Goal: Information Seeking & Learning: Learn about a topic

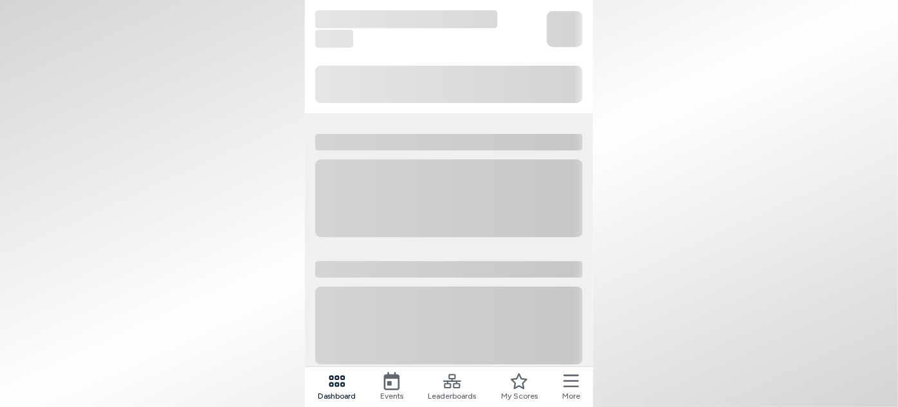
click at [451, 382] on icon at bounding box center [452, 381] width 18 height 18
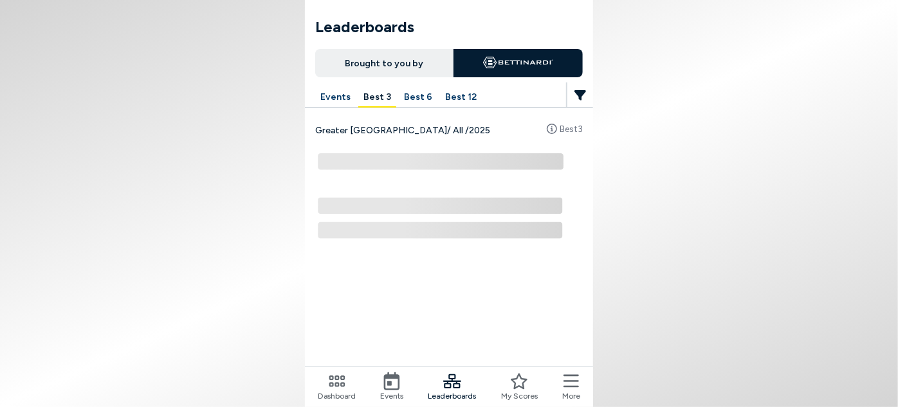
click at [451, 99] on button "Best 12" at bounding box center [461, 97] width 42 height 20
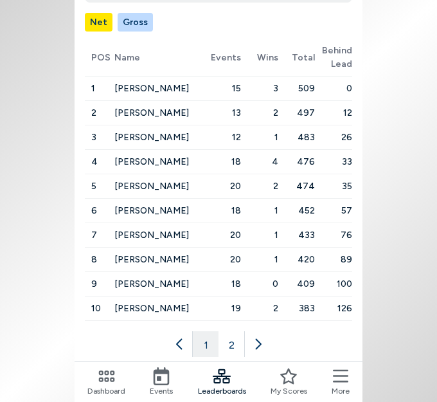
scroll to position [175, 0]
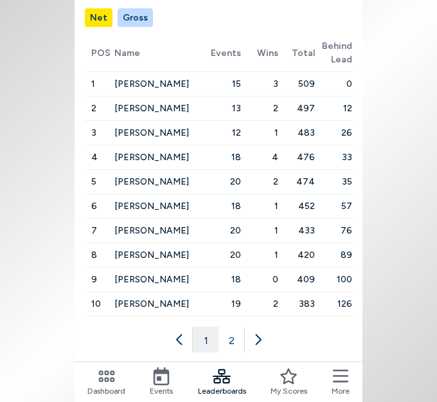
click at [233, 336] on button "2" at bounding box center [232, 340] width 26 height 26
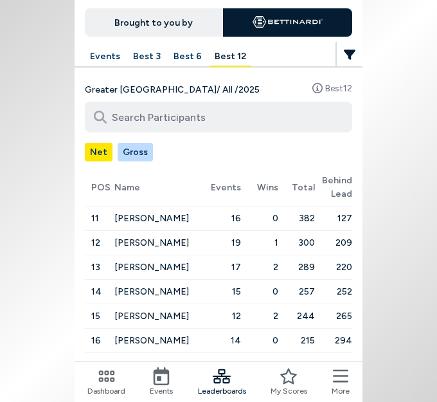
scroll to position [0, 0]
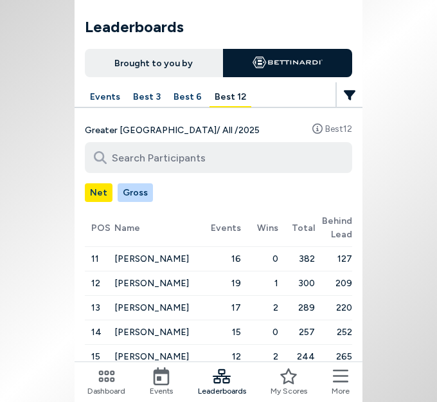
click at [191, 98] on button "Best 6" at bounding box center [188, 97] width 39 height 20
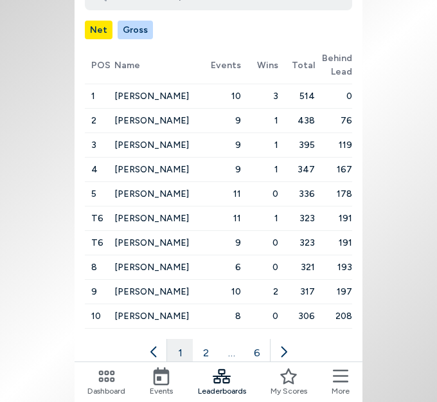
scroll to position [175, 0]
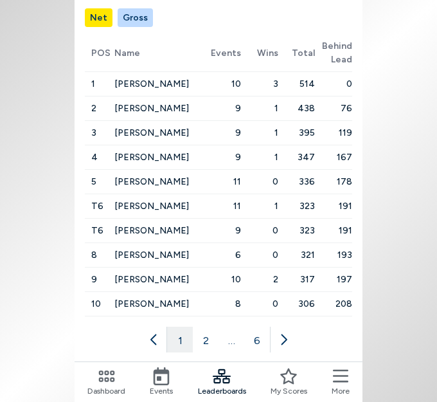
click at [207, 331] on button "2" at bounding box center [206, 340] width 26 height 26
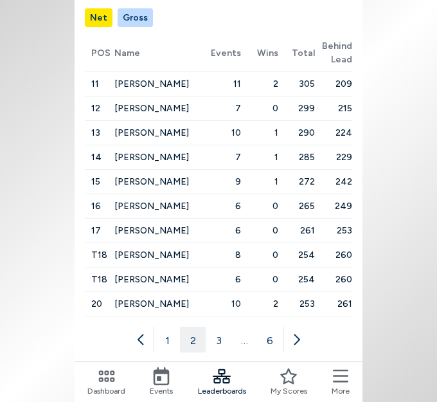
click at [219, 338] on button "3" at bounding box center [219, 340] width 26 height 26
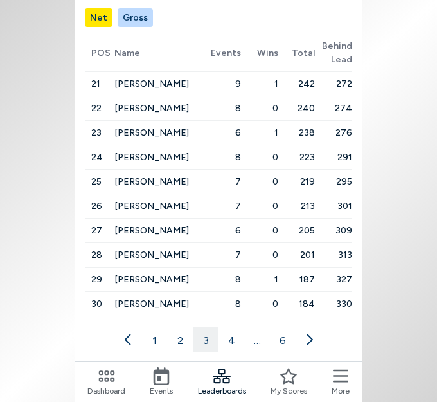
click at [237, 337] on button "4" at bounding box center [232, 340] width 26 height 26
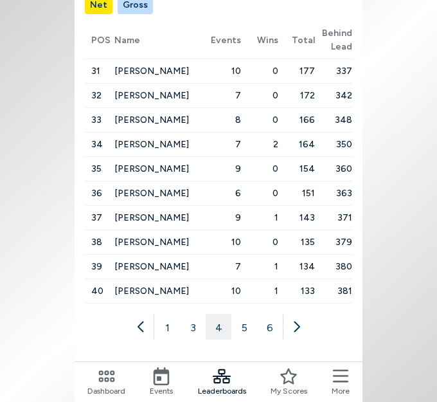
scroll to position [195, 0]
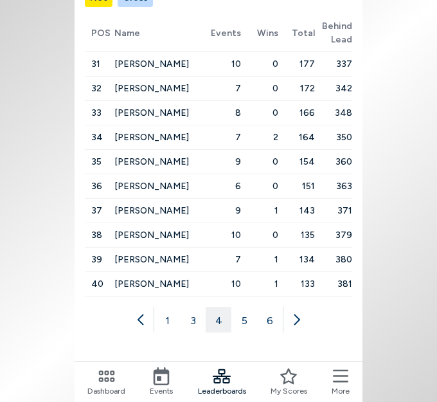
click at [253, 311] on button "5" at bounding box center [245, 320] width 26 height 26
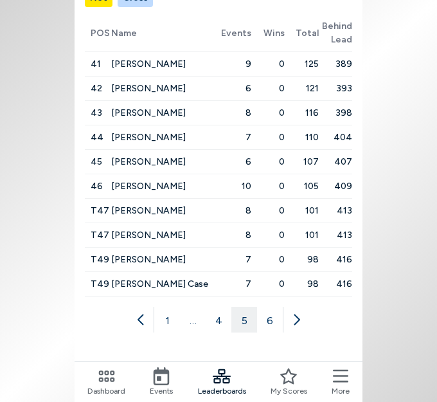
click at [267, 321] on button "6" at bounding box center [270, 320] width 26 height 26
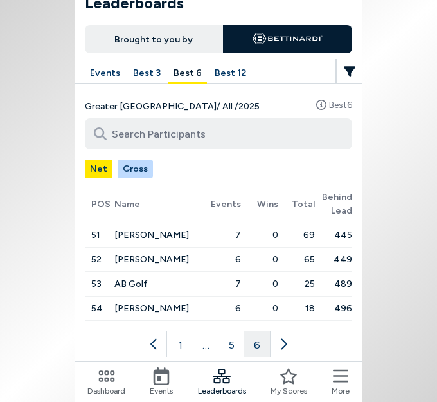
scroll to position [0, 0]
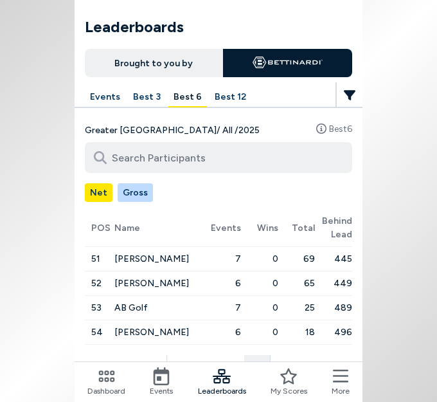
click at [151, 105] on button "Best 3" at bounding box center [147, 97] width 38 height 20
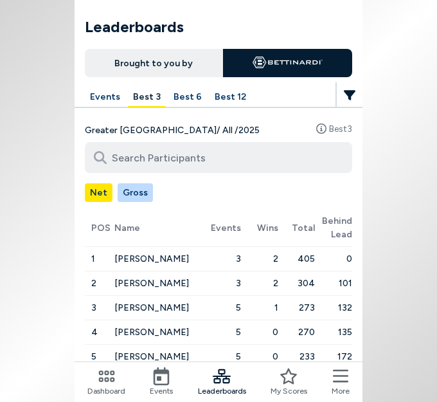
click at [347, 93] on icon at bounding box center [350, 95] width 12 height 10
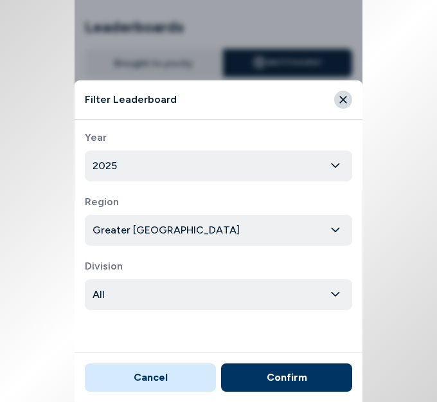
click at [347, 93] on button "Close" at bounding box center [343, 100] width 18 height 18
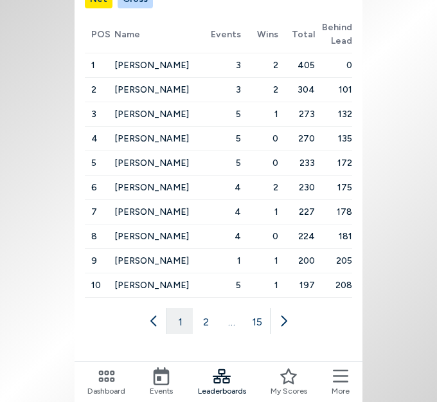
scroll to position [195, 0]
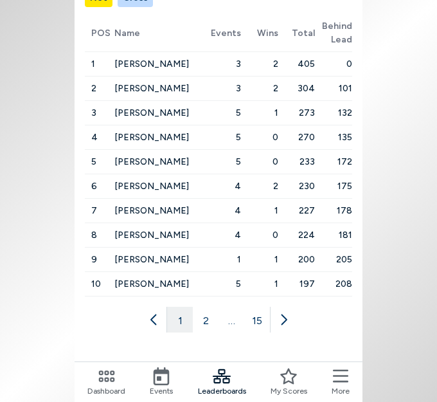
click at [212, 313] on button "2" at bounding box center [206, 320] width 26 height 26
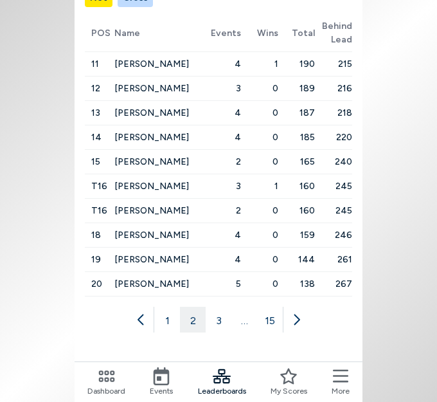
click at [221, 320] on button "3" at bounding box center [219, 320] width 26 height 26
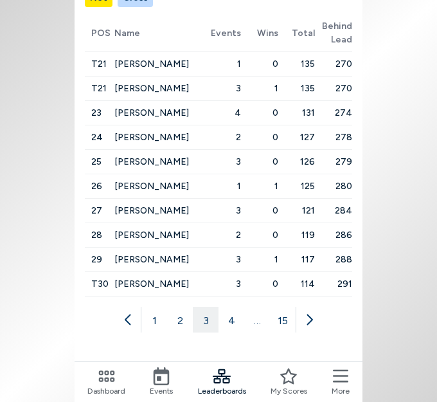
click at [238, 315] on button "4" at bounding box center [232, 320] width 26 height 26
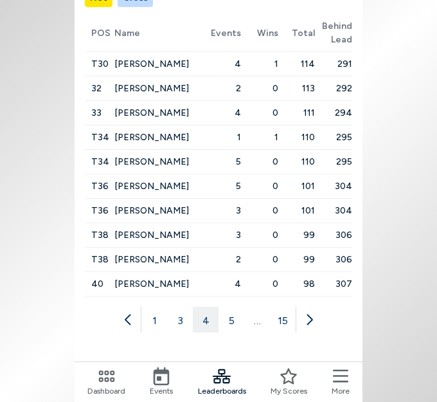
click at [236, 321] on button "5" at bounding box center [232, 320] width 26 height 26
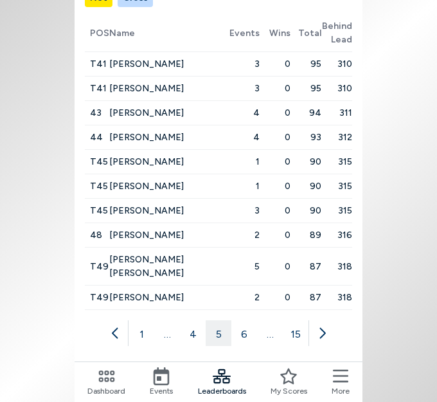
click at [248, 322] on button "6" at bounding box center [245, 333] width 26 height 26
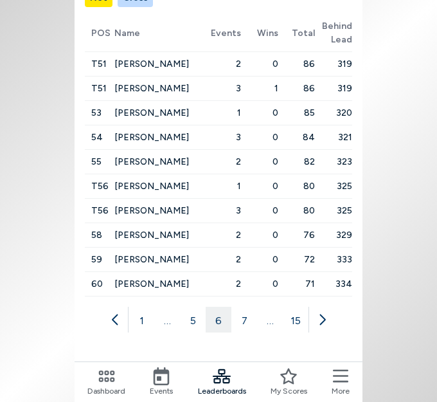
click at [247, 319] on button "7" at bounding box center [245, 320] width 26 height 26
click at [243, 318] on button "8" at bounding box center [245, 320] width 26 height 26
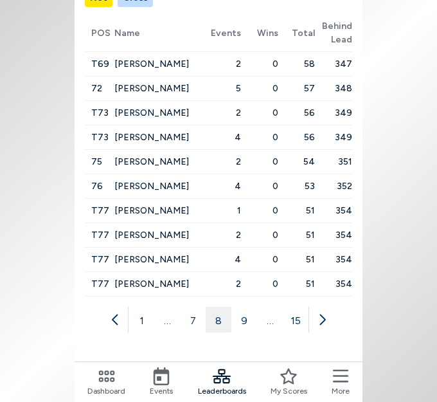
click at [248, 316] on button "9" at bounding box center [245, 320] width 26 height 26
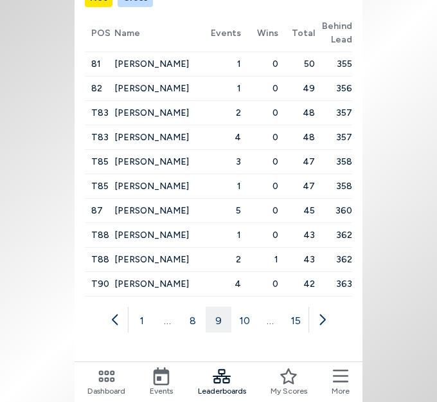
click at [248, 316] on button "10" at bounding box center [245, 320] width 26 height 26
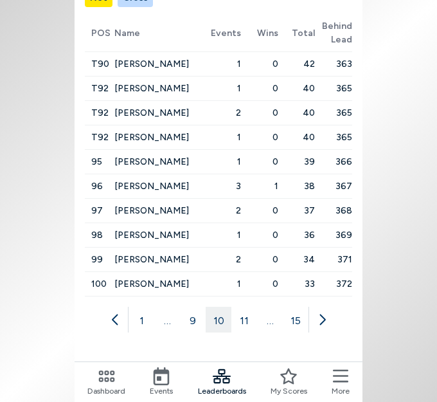
click at [244, 316] on button "11" at bounding box center [245, 320] width 26 height 26
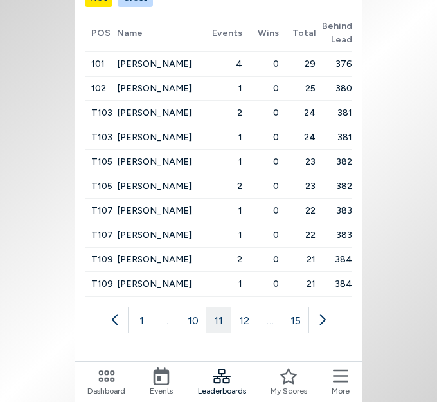
click at [240, 318] on button "12" at bounding box center [245, 320] width 26 height 26
click at [245, 318] on button "13" at bounding box center [245, 320] width 26 height 26
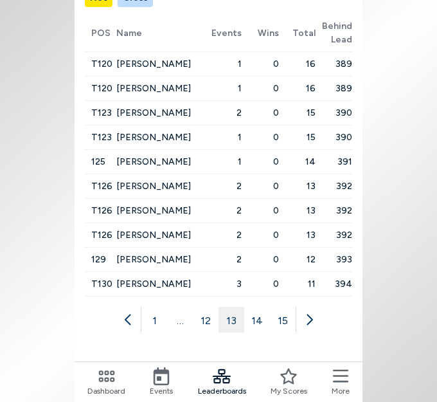
click at [261, 320] on button "14" at bounding box center [257, 320] width 26 height 26
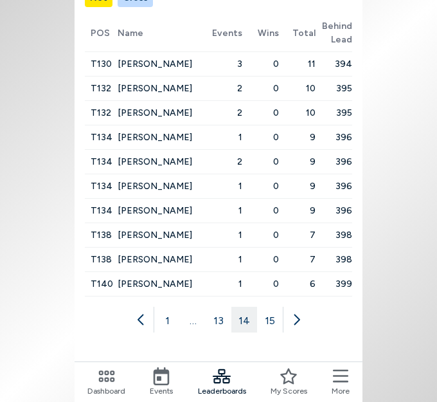
click at [274, 324] on button "15" at bounding box center [270, 320] width 26 height 26
